Goal: Task Accomplishment & Management: Use online tool/utility

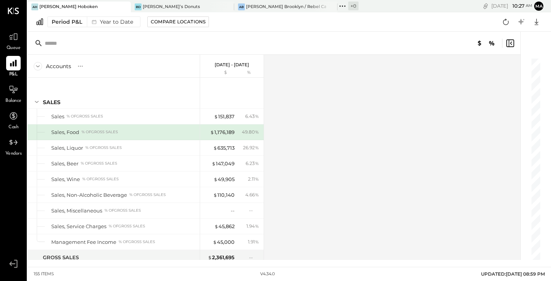
scroll to position [1937, 0]
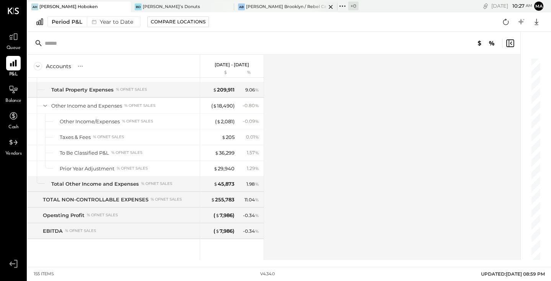
click at [285, 7] on div "[PERSON_NAME] Brooklyn / Rebel Cafe" at bounding box center [286, 7] width 80 height 6
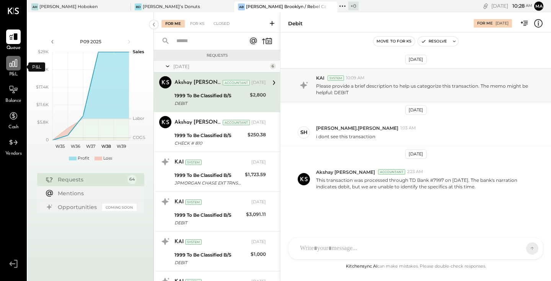
click at [17, 68] on icon at bounding box center [13, 63] width 10 height 10
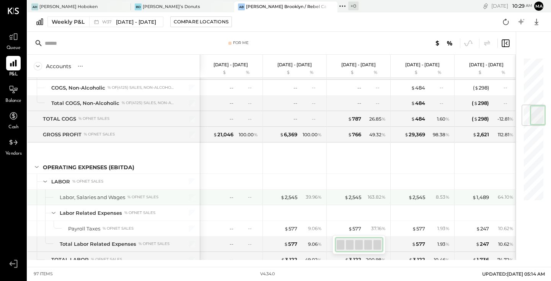
scroll to position [0, 1]
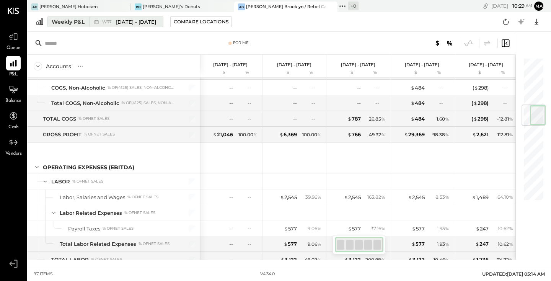
click at [122, 19] on span "[DATE] - [DATE]" at bounding box center [136, 21] width 40 height 7
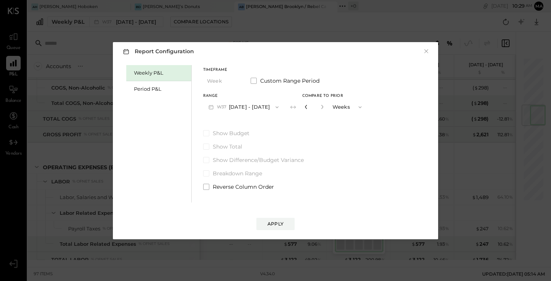
click at [304, 109] on icon "button" at bounding box center [306, 106] width 5 height 5
click at [321, 109] on icon "button" at bounding box center [322, 107] width 2 height 4
type input "*"
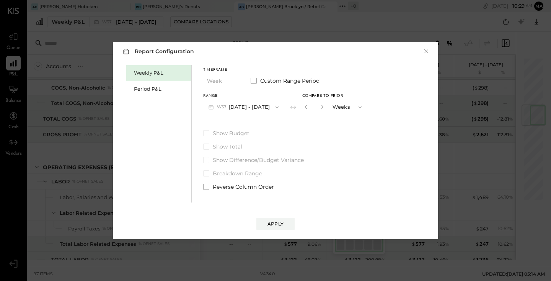
click at [234, 109] on button "W37 [DATE] - [DATE]" at bounding box center [243, 107] width 81 height 14
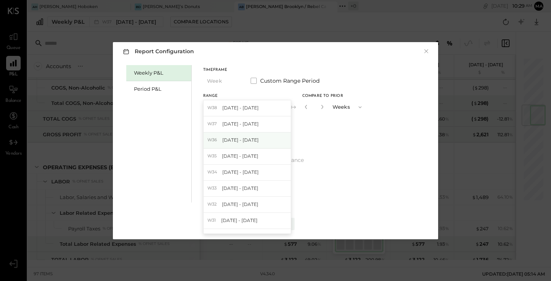
click at [235, 139] on span "[DATE] - [DATE]" at bounding box center [240, 140] width 36 height 7
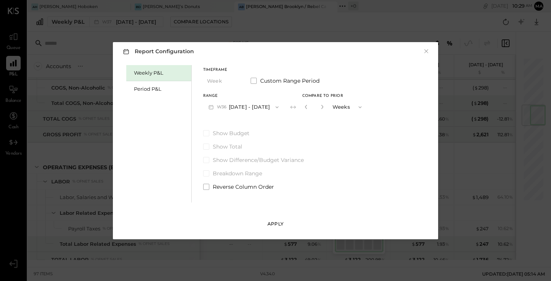
click at [284, 224] on button "Apply" at bounding box center [275, 224] width 38 height 12
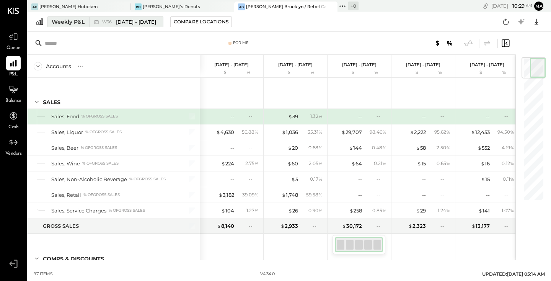
click at [140, 20] on span "[DATE] - [DATE]" at bounding box center [136, 21] width 40 height 7
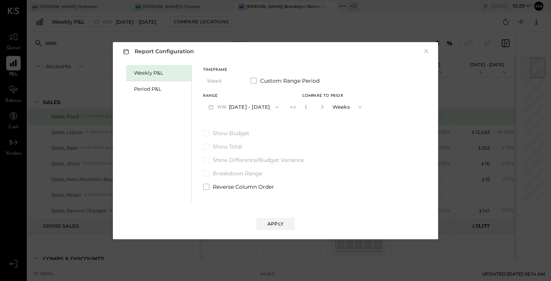
click at [274, 107] on icon "button" at bounding box center [277, 107] width 6 height 6
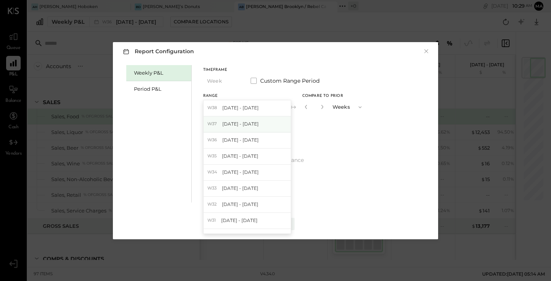
click at [252, 127] on span "[DATE] - [DATE]" at bounding box center [240, 123] width 36 height 7
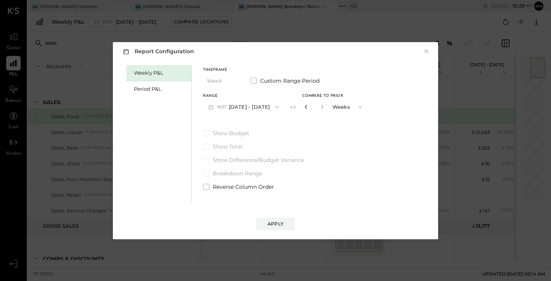
click at [305, 108] on icon "button" at bounding box center [306, 107] width 2 height 4
type input "*"
click at [268, 223] on div "Apply" at bounding box center [275, 223] width 16 height 7
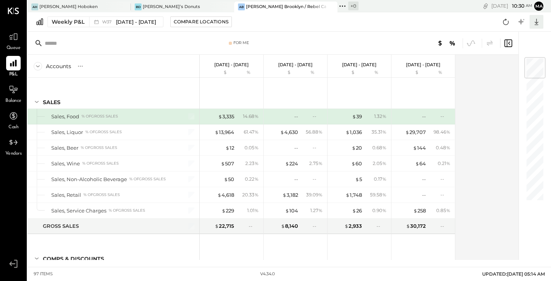
click at [540, 21] on icon at bounding box center [536, 22] width 10 height 10
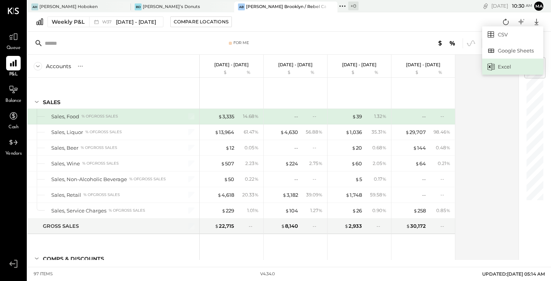
click at [516, 68] on div "Excel" at bounding box center [512, 67] width 61 height 16
